Goal: Check status: Check status

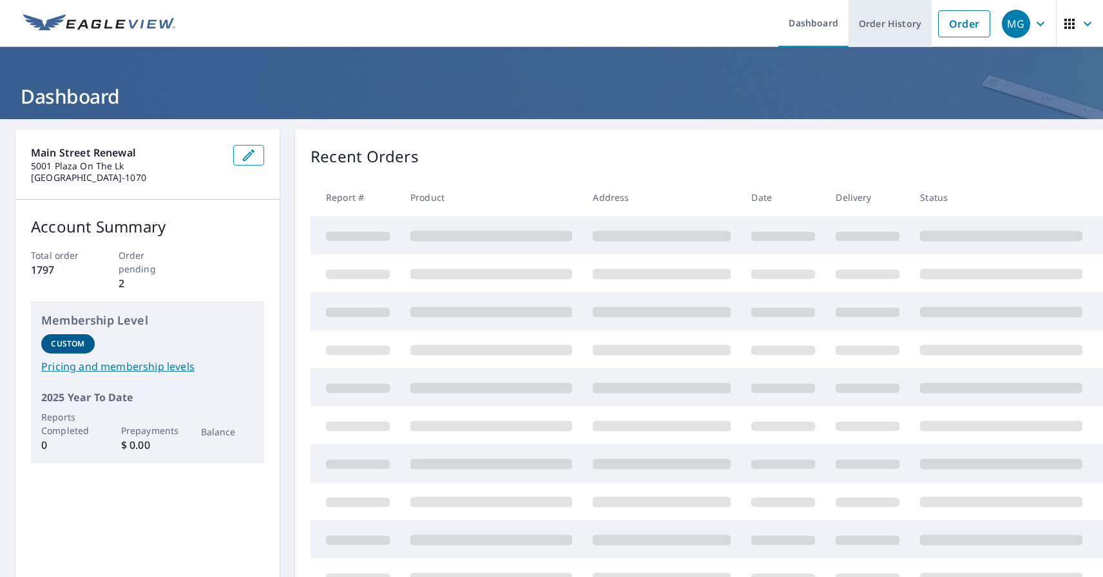
click at [890, 18] on link "Order History" at bounding box center [889, 23] width 83 height 47
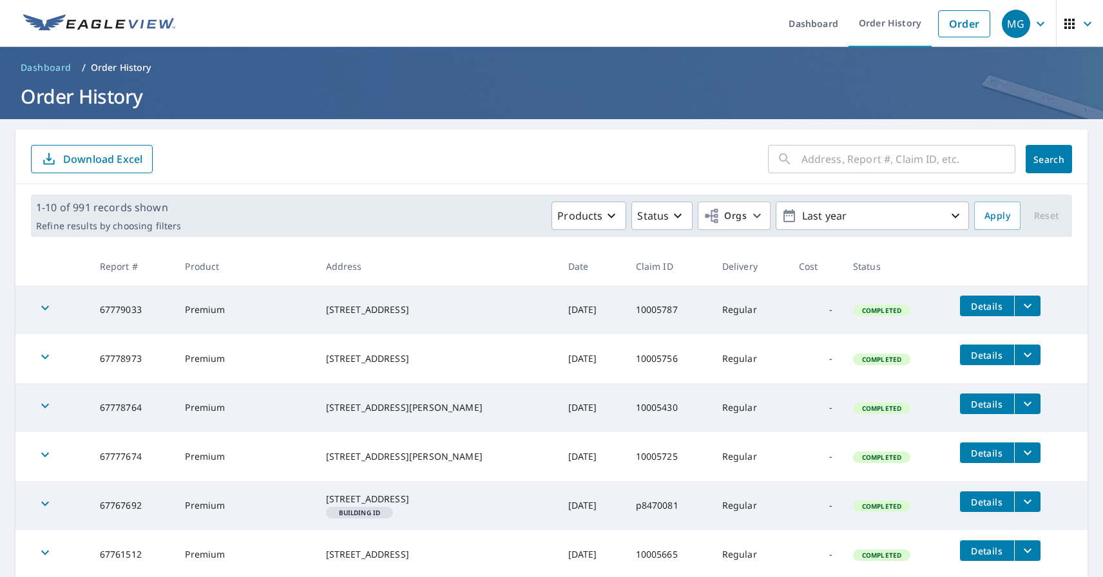
click at [841, 164] on input "text" at bounding box center [908, 159] width 214 height 36
paste input "80 [GEOGRAPHIC_DATA]"
type input "80 [GEOGRAPHIC_DATA]"
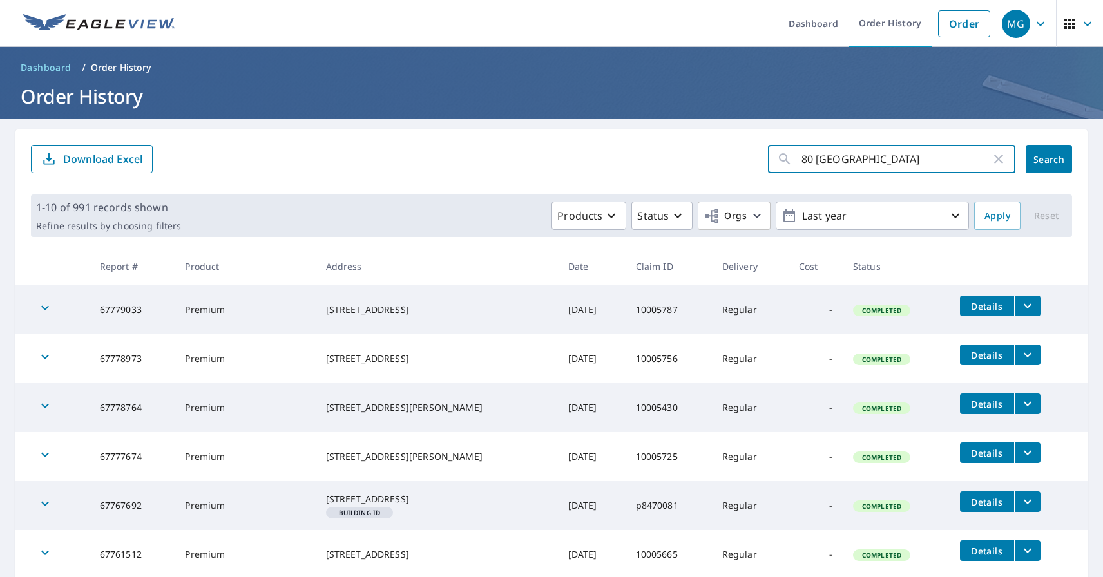
click button "Search" at bounding box center [1048, 159] width 46 height 28
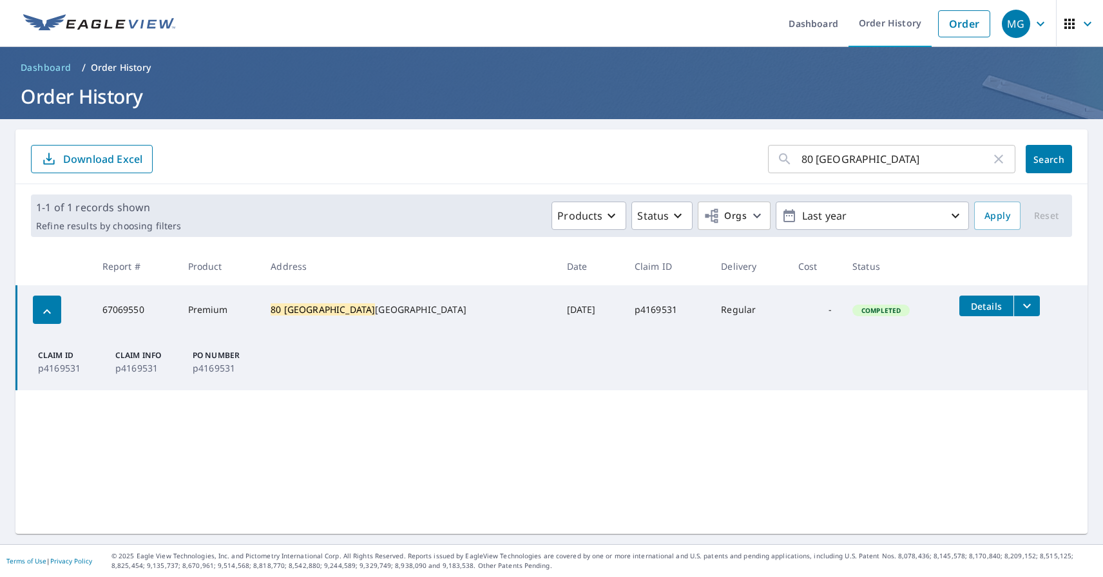
click at [1073, 334] on tr "67069550 Premium [STREET_ADDRESS] [DATE] p4169531 Regular - Completed Details" at bounding box center [552, 309] width 1071 height 49
click at [1084, 160] on main "80 Knolls Ridge ​ Search Download Excel 1-1 of 1 records shown Refine results b…" at bounding box center [551, 331] width 1103 height 425
click at [1019, 302] on icon "filesDropdownBtn-67069550" at bounding box center [1026, 305] width 15 height 15
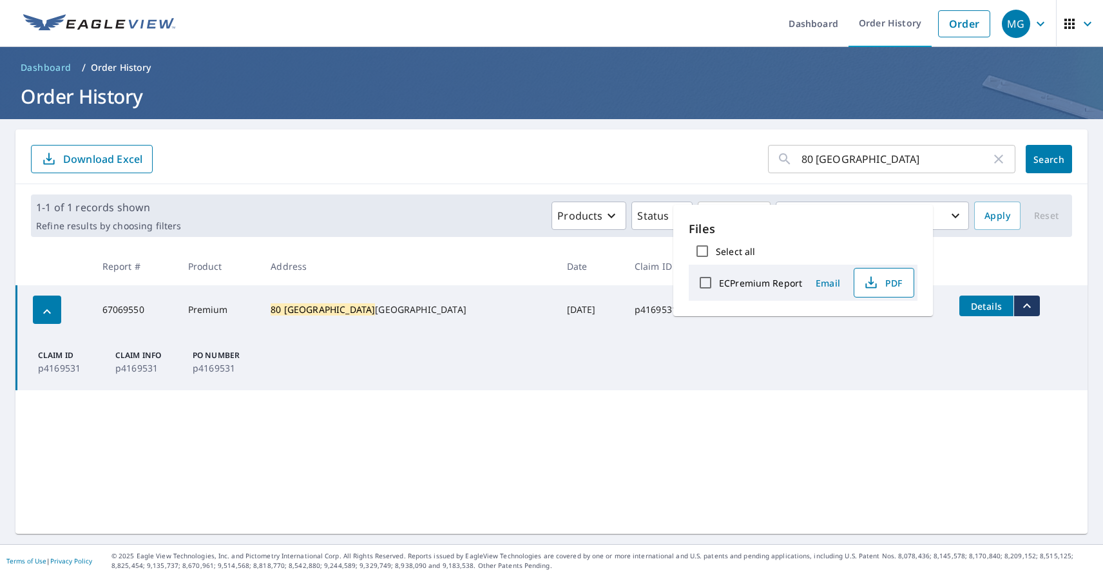
click at [863, 281] on icon "button" at bounding box center [870, 282] width 15 height 15
click at [492, 157] on form "80 Knolls Ridge ​ Search Download Excel" at bounding box center [551, 159] width 1041 height 28
